Goal: Information Seeking & Learning: Understand process/instructions

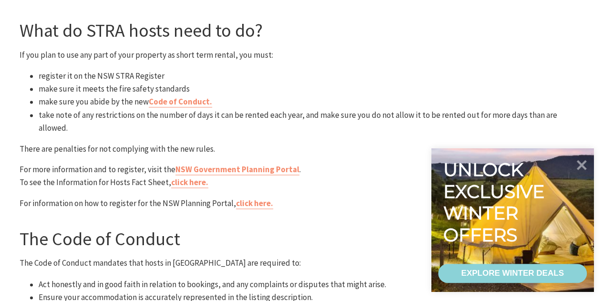
scroll to position [597, 0]
click at [347, 118] on li "take note of any restrictions on the number of days it can be rented each year,…" at bounding box center [311, 121] width 545 height 26
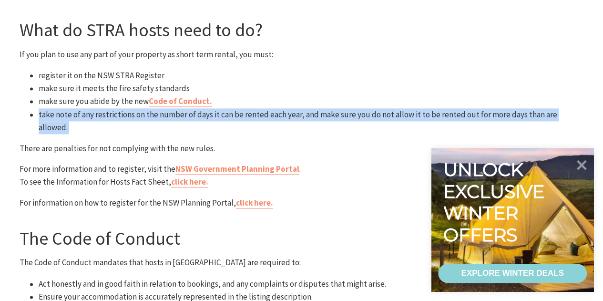
click at [347, 118] on li "take note of any restrictions on the number of days it can be rented each year,…" at bounding box center [311, 121] width 545 height 26
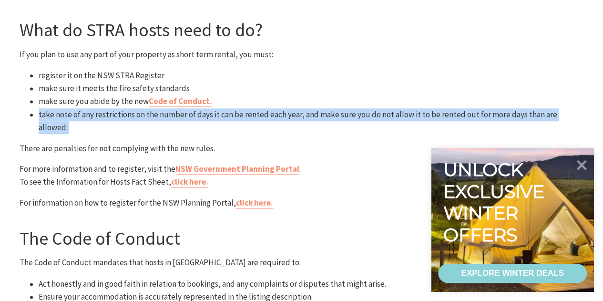
click at [190, 121] on li "take note of any restrictions on the number of days it can be rented each year,…" at bounding box center [311, 121] width 545 height 26
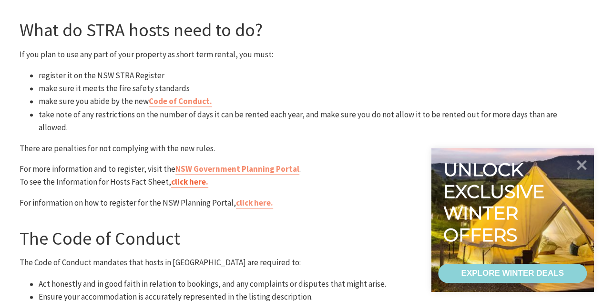
click at [185, 176] on link "click here." at bounding box center [189, 181] width 37 height 11
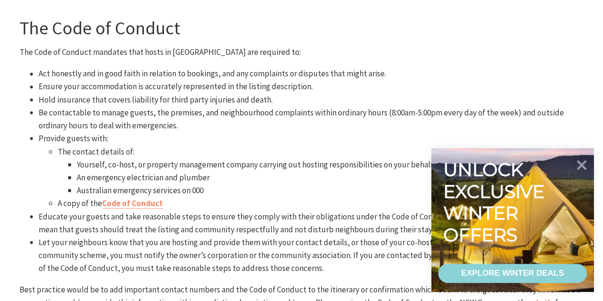
scroll to position [808, 0]
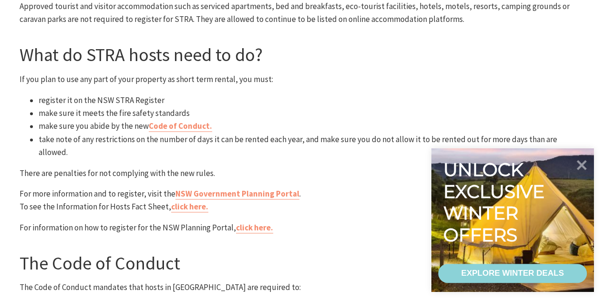
scroll to position [573, 0]
click at [228, 139] on li "take note of any restrictions on the number of days it can be rented each year,…" at bounding box center [311, 145] width 545 height 26
click at [176, 129] on link "Code of Conduct." at bounding box center [180, 125] width 63 height 11
